Goal: Book appointment/travel/reservation

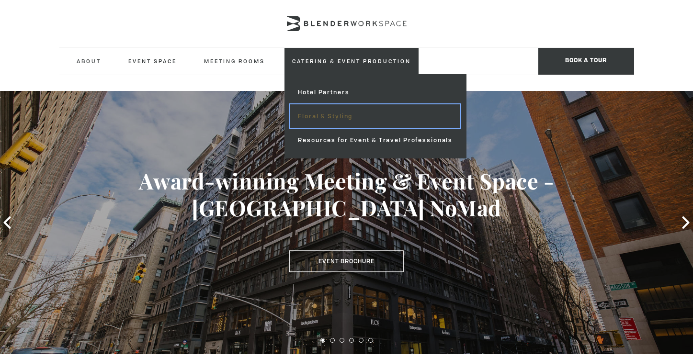
click at [334, 104] on link "Floral & Styling" at bounding box center [375, 116] width 170 height 24
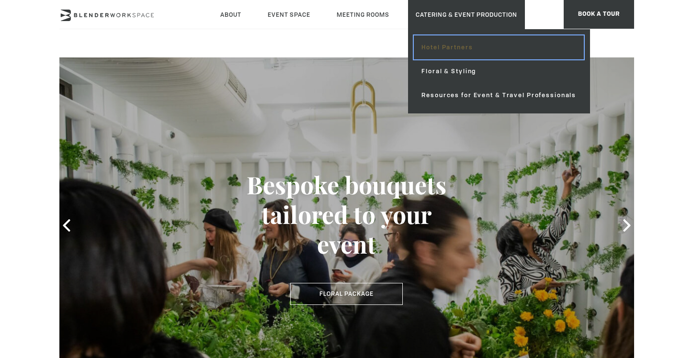
click at [446, 44] on link "Hotel Partners" at bounding box center [499, 47] width 170 height 24
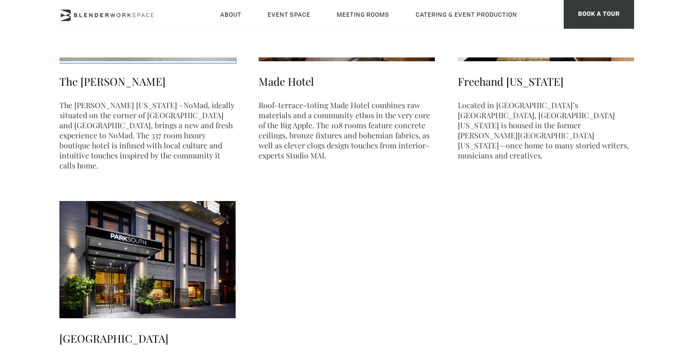
scroll to position [544, 0]
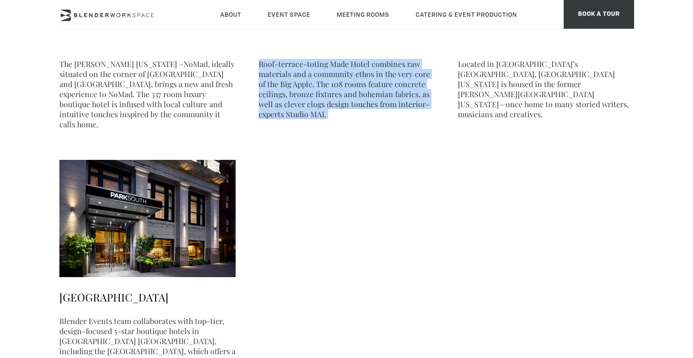
drag, startPoint x: 485, startPoint y: 237, endPoint x: 410, endPoint y: 265, distance: 80.5
click at [410, 265] on ul "Hotel AKA Nomad Occupying a prime corner location on Madison Avenue in New York…" at bounding box center [346, 25] width 575 height 799
click at [337, 273] on ul "Hotel AKA Nomad Occupying a prime corner location on Madison Avenue in New York…" at bounding box center [346, 25] width 575 height 799
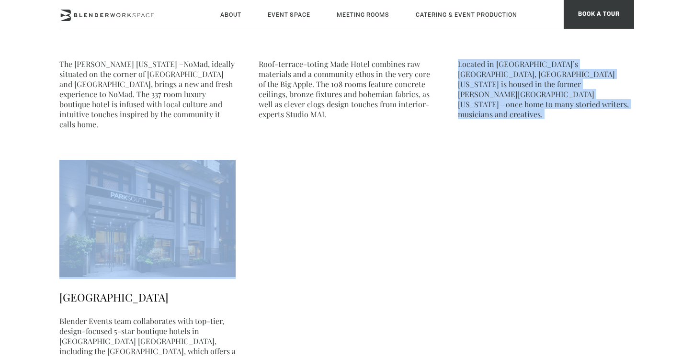
drag, startPoint x: 456, startPoint y: 280, endPoint x: 321, endPoint y: 217, distance: 148.6
click at [321, 217] on ul "Hotel AKA Nomad Occupying a prime corner location on Madison Avenue in New York…" at bounding box center [346, 25] width 575 height 799
click at [369, 265] on ul "Hotel AKA Nomad Occupying a prime corner location on Madison Avenue in New York…" at bounding box center [346, 25] width 575 height 799
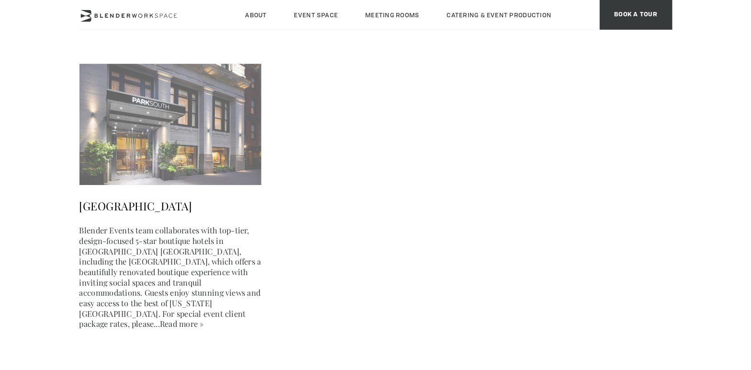
scroll to position [646, 0]
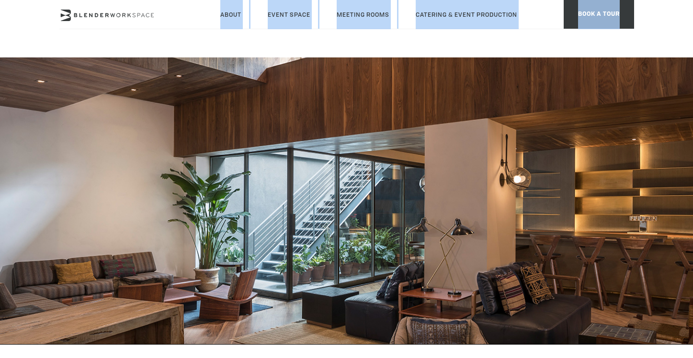
drag, startPoint x: 440, startPoint y: 231, endPoint x: 157, endPoint y: 22, distance: 352.9
click at [418, 206] on header at bounding box center [346, 200] width 693 height 287
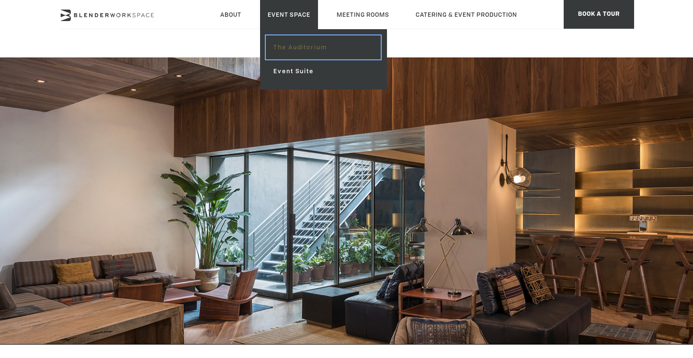
click at [296, 45] on link "The Auditorium" at bounding box center [323, 47] width 114 height 24
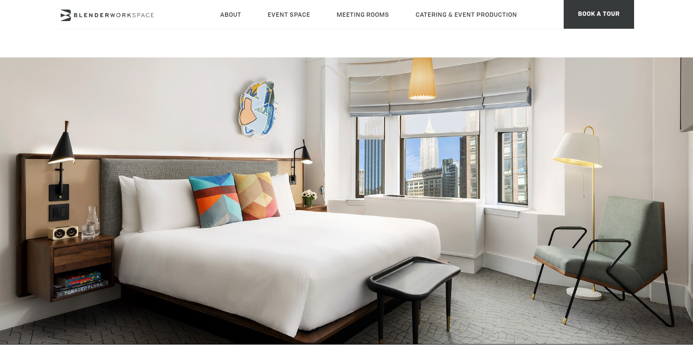
click at [202, 117] on header at bounding box center [346, 200] width 693 height 287
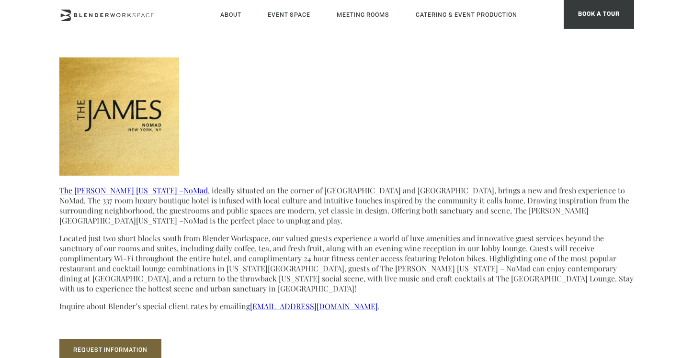
scroll to position [331, 0]
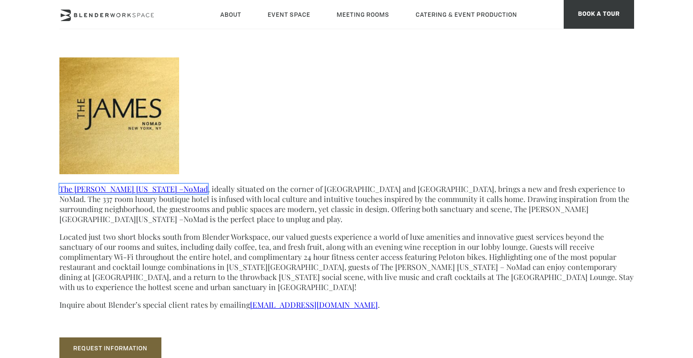
click at [134, 193] on link "The James New York –NoMad" at bounding box center [133, 189] width 148 height 10
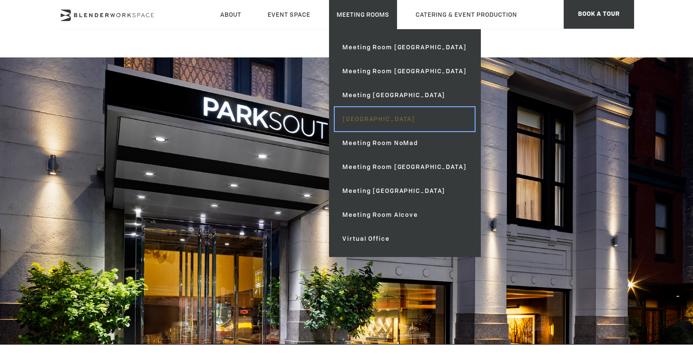
click at [393, 125] on link "[GEOGRAPHIC_DATA]" at bounding box center [404, 119] width 139 height 24
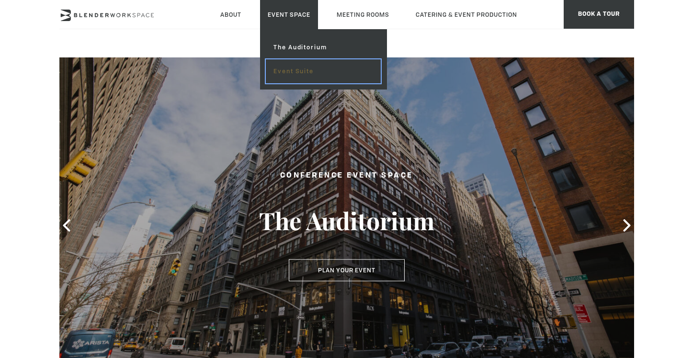
click at [291, 66] on link "Event Suite" at bounding box center [323, 71] width 114 height 24
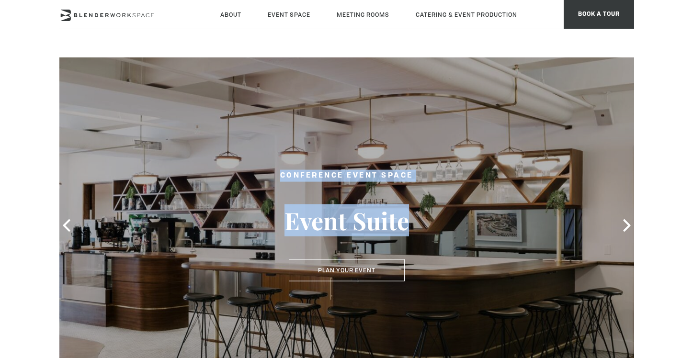
drag, startPoint x: 451, startPoint y: 211, endPoint x: 293, endPoint y: 159, distance: 165.9
click at [293, 159] on header "Conference Event Space Event Suite Plan Your Event Plan Your Event" at bounding box center [346, 225] width 575 height 336
click at [475, 252] on div at bounding box center [346, 225] width 575 height 336
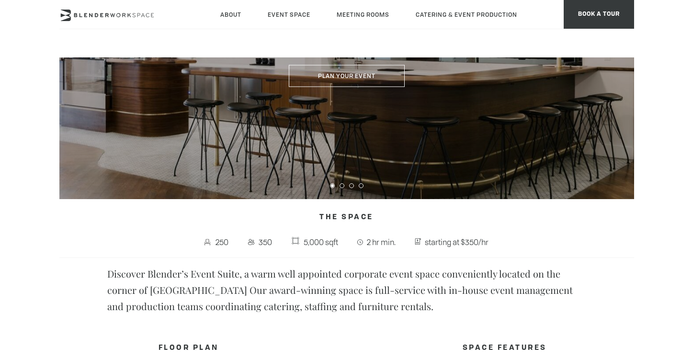
scroll to position [101, 0]
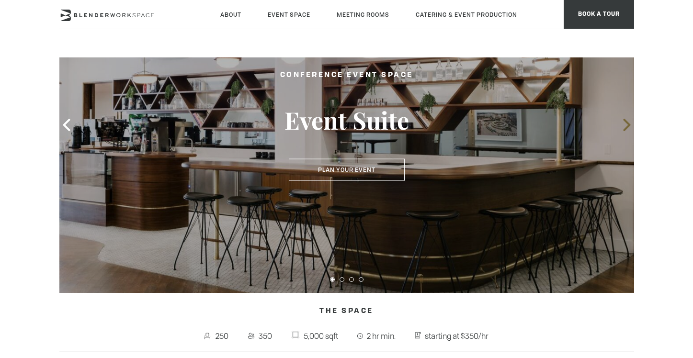
click at [621, 125] on icon at bounding box center [626, 125] width 12 height 12
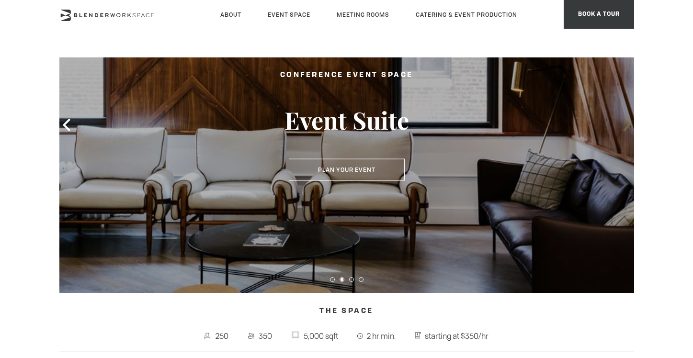
click at [622, 125] on icon at bounding box center [626, 125] width 12 height 12
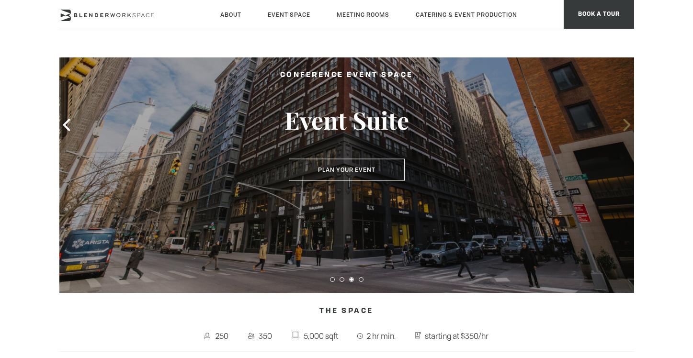
click at [622, 125] on icon at bounding box center [626, 125] width 12 height 12
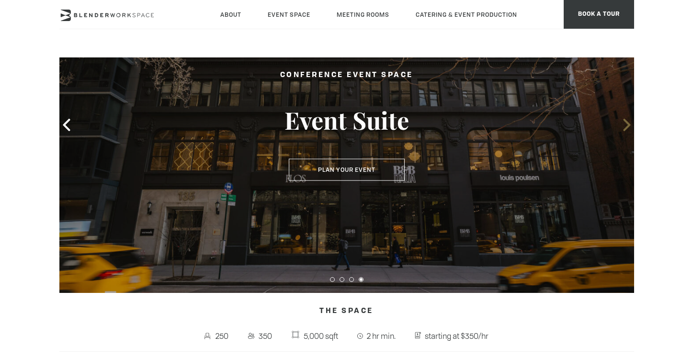
click at [624, 126] on icon at bounding box center [626, 125] width 12 height 12
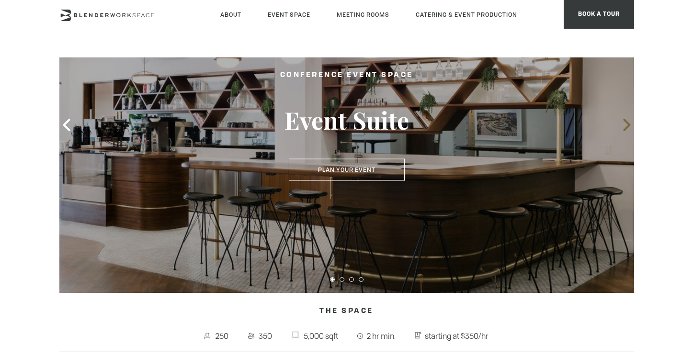
click at [624, 126] on icon at bounding box center [626, 125] width 12 height 12
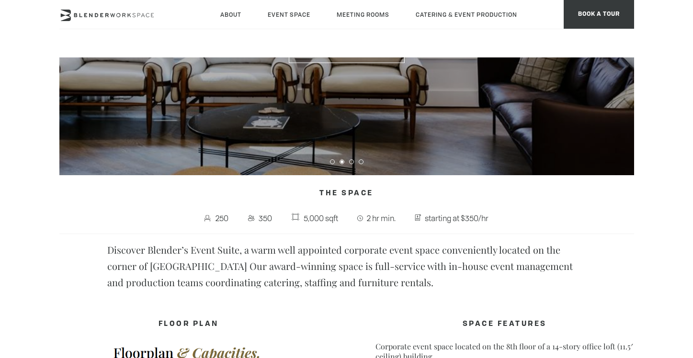
scroll to position [209, 0]
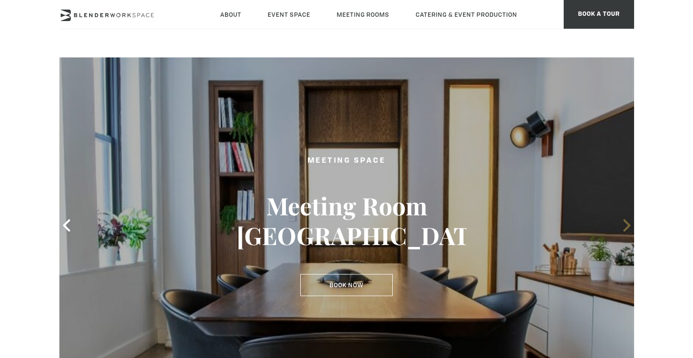
click at [629, 229] on icon at bounding box center [626, 225] width 12 height 12
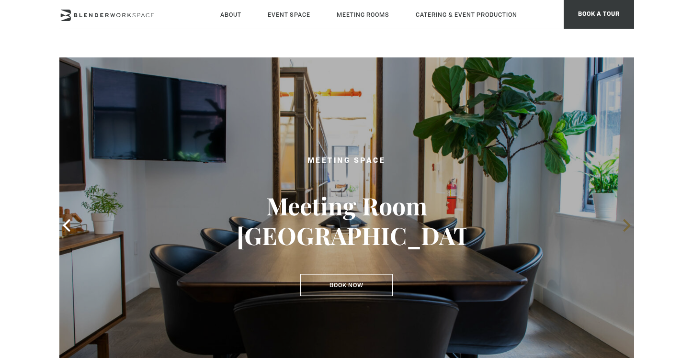
click at [624, 229] on icon at bounding box center [626, 225] width 7 height 12
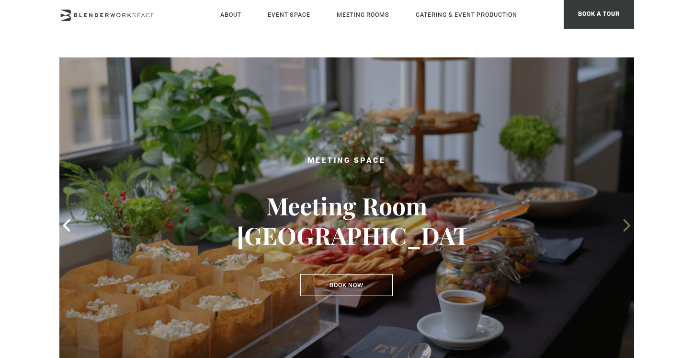
click at [624, 229] on icon at bounding box center [626, 225] width 7 height 12
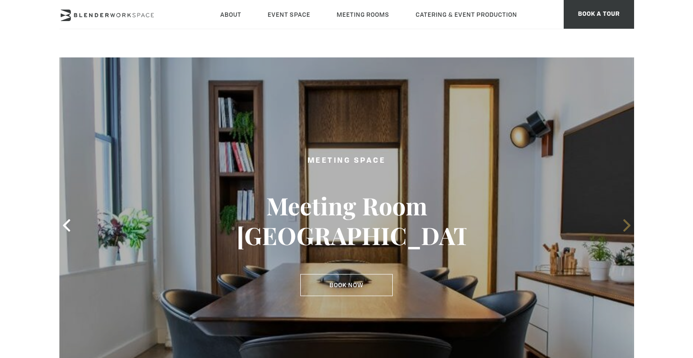
click at [624, 230] on icon at bounding box center [626, 225] width 7 height 12
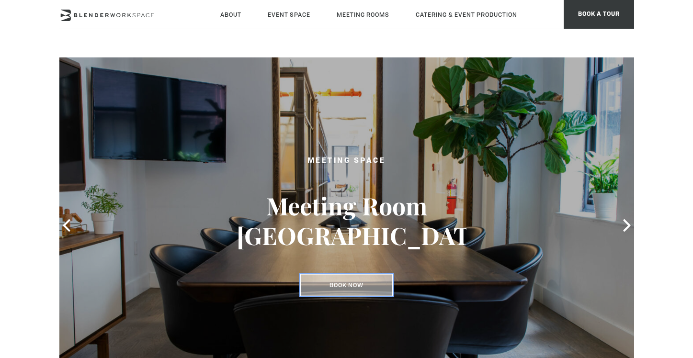
click at [320, 285] on link "Book Now" at bounding box center [346, 285] width 92 height 22
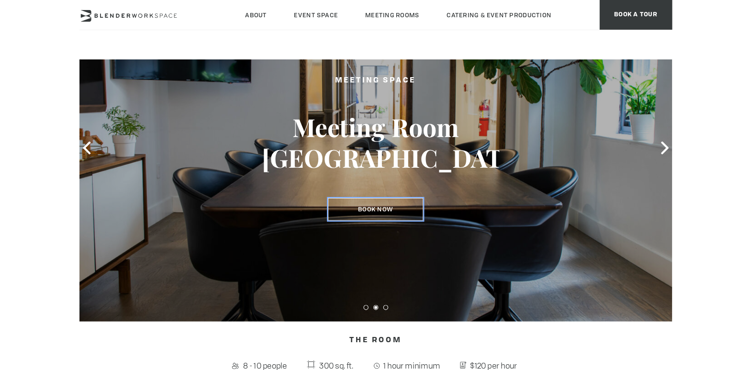
scroll to position [83, 0]
